Goal: Complete application form: Complete application form

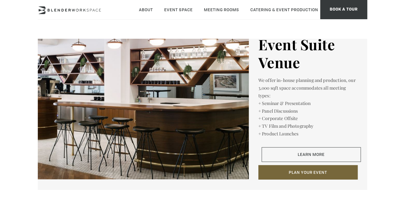
scroll to position [897, 0]
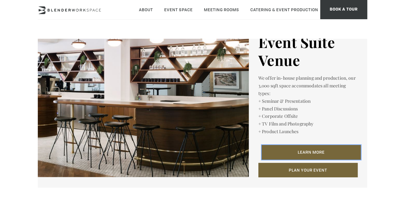
click at [312, 145] on link "Learn More" at bounding box center [311, 152] width 99 height 15
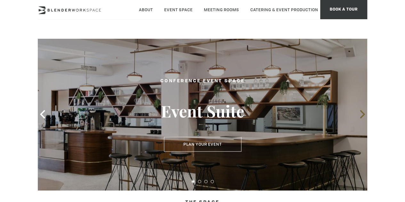
click at [365, 113] on icon at bounding box center [363, 114] width 8 height 8
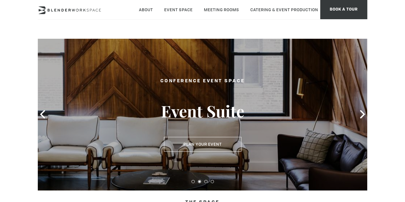
click at [363, 114] on icon at bounding box center [363, 114] width 8 height 8
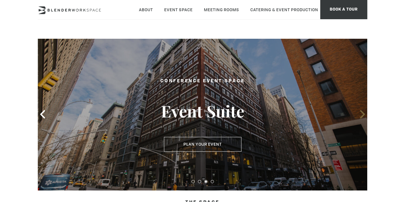
click at [363, 114] on icon at bounding box center [363, 114] width 8 height 8
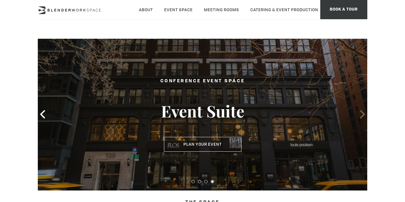
click at [363, 114] on icon at bounding box center [363, 114] width 8 height 8
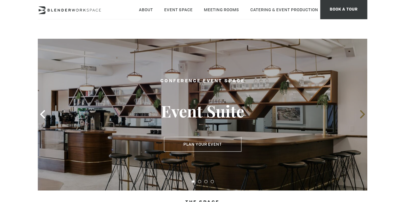
click at [363, 114] on icon at bounding box center [363, 114] width 8 height 8
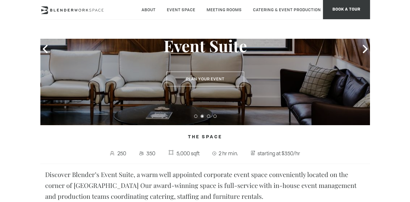
scroll to position [32, 0]
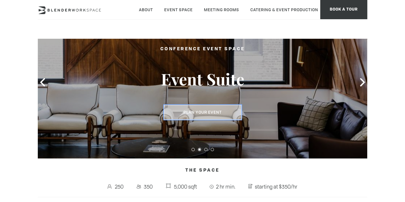
click at [190, 114] on button "Plan Your Event" at bounding box center [203, 112] width 78 height 15
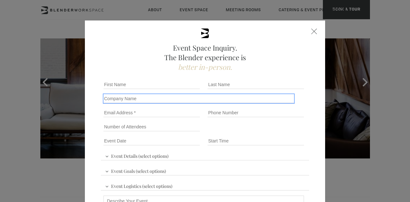
click at [160, 99] on input "Company name" at bounding box center [198, 98] width 191 height 9
type input "Datarails"
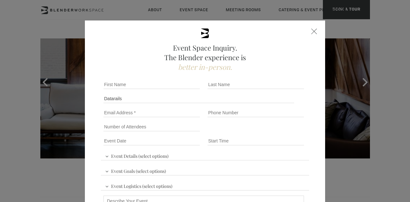
click at [154, 80] on div "First name *" at bounding box center [153, 85] width 104 height 14
click at [154, 80] on input "First name *" at bounding box center [151, 84] width 96 height 9
type input "Eliza"
click at [223, 81] on input "Last name *" at bounding box center [256, 84] width 96 height 9
type input "King"
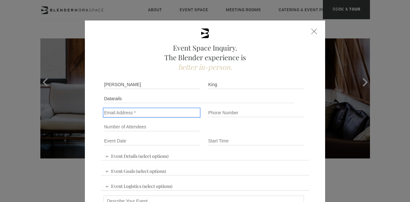
click at [150, 115] on input "Email" at bounding box center [151, 112] width 96 height 9
type input "eliza.k@datarails.com"
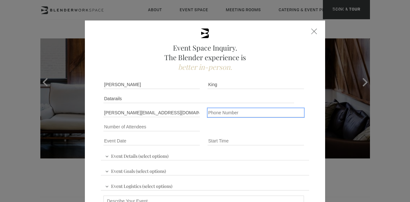
click at [227, 109] on input "Phone number" at bounding box center [256, 112] width 96 height 9
type input "(914)336-1638"
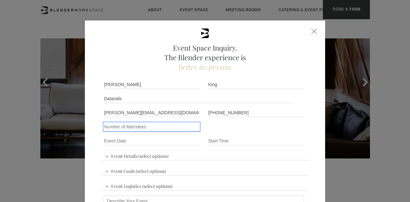
click at [161, 127] on input "Number of Attendees" at bounding box center [151, 126] width 96 height 9
type input "47"
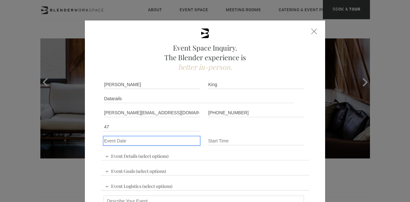
click at [164, 142] on input "Event Date *" at bounding box center [151, 140] width 96 height 9
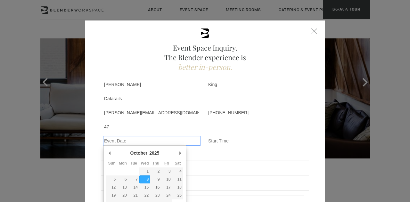
click at [181, 150] on div "October January February March April May June July August September October Nov…" at bounding box center [144, 177] width 83 height 65
click at [172, 153] on div "October January February March April May June July August September October Nov…" at bounding box center [144, 153] width 77 height 11
type div "2025-11-10"
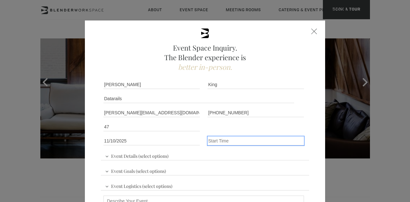
click at [212, 142] on input "Event Time" at bounding box center [256, 140] width 96 height 9
type input "8:30am"
click at [158, 161] on div "Event Details (select options) Conference Workshop Product Launch Trade Show Fu…" at bounding box center [205, 169] width 208 height 43
click at [160, 156] on span "Event Details (select options)" at bounding box center [136, 156] width 67 height 10
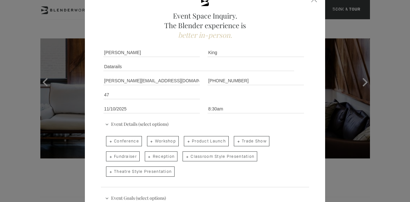
click at [122, 142] on span "Conference" at bounding box center [124, 141] width 36 height 10
click at [108, 142] on input "Conference" at bounding box center [105, 138] width 4 height 9
checkbox input "true"
click at [168, 139] on span "Workshop" at bounding box center [163, 141] width 32 height 10
click at [149, 139] on input "Workshop" at bounding box center [146, 138] width 4 height 9
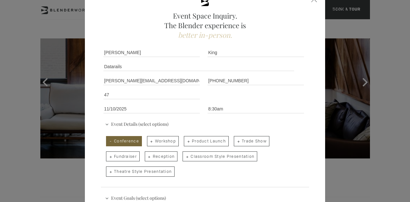
checkbox input "true"
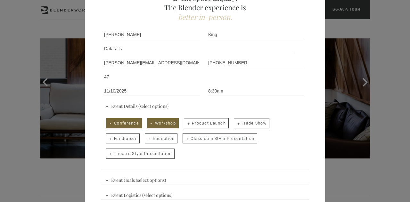
scroll to position [96, 0]
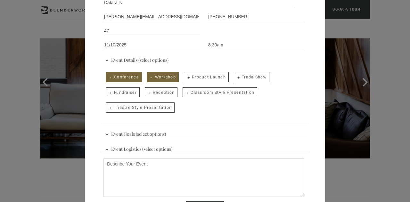
click at [154, 131] on span "Event Goals (select options)" at bounding box center [135, 133] width 64 height 10
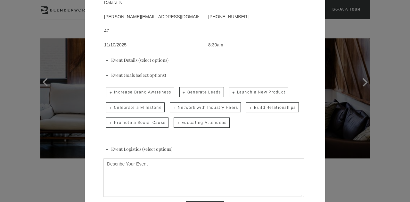
click at [264, 109] on span "Build Relationships" at bounding box center [272, 108] width 53 height 10
click at [248, 109] on input "Build Relationships" at bounding box center [246, 104] width 4 height 9
checkbox input "true"
click at [141, 148] on span "Event Logistics (select options)" at bounding box center [138, 149] width 70 height 10
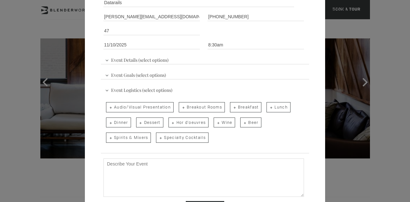
click at [145, 107] on span "Audio/Visual Presentation" at bounding box center [140, 107] width 68 height 10
click at [108, 107] on input "Audio/Visual Presentation" at bounding box center [105, 104] width 4 height 9
checkbox input "true"
click at [194, 105] on span "Breakout Rooms" at bounding box center [202, 107] width 46 height 10
click at [180, 105] on input "Breakout Rooms" at bounding box center [178, 104] width 4 height 9
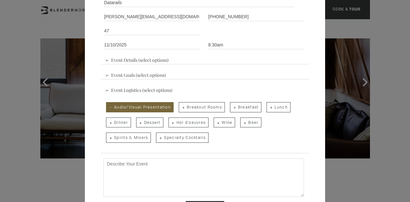
checkbox input "true"
drag, startPoint x: 233, startPoint y: 107, endPoint x: 237, endPoint y: 106, distance: 3.6
click at [233, 107] on span "Breakfast" at bounding box center [246, 107] width 32 height 10
click at [232, 107] on input "Breakfast" at bounding box center [229, 104] width 4 height 9
checkbox input "true"
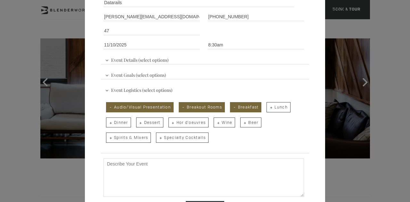
click at [267, 105] on span "Lunch" at bounding box center [279, 107] width 24 height 10
click at [264, 105] on input "Lunch" at bounding box center [266, 104] width 4 height 9
checkbox input "true"
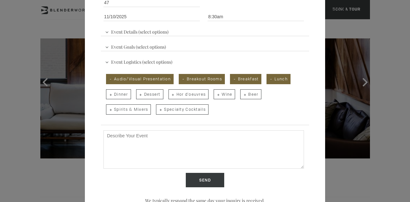
scroll to position [150, 0]
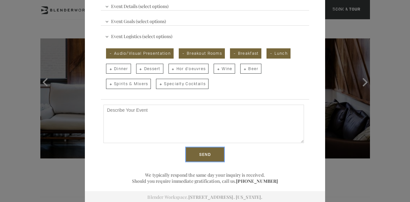
click at [197, 152] on input "Send" at bounding box center [205, 154] width 38 height 15
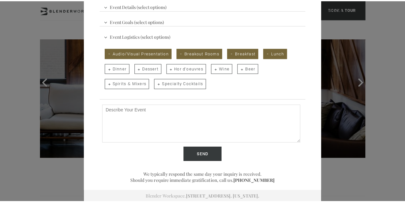
scroll to position [0, 0]
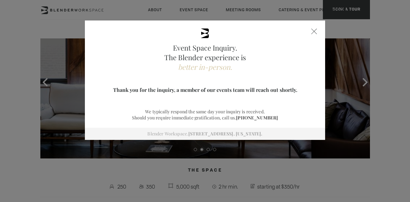
click at [314, 32] on div at bounding box center [314, 32] width 6 height 6
